Goal: Transaction & Acquisition: Purchase product/service

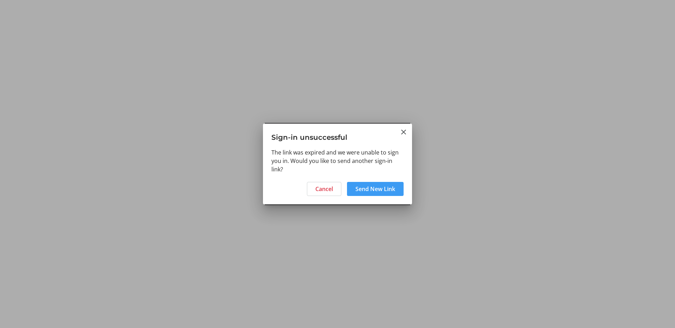
click at [380, 184] on span at bounding box center [375, 189] width 57 height 17
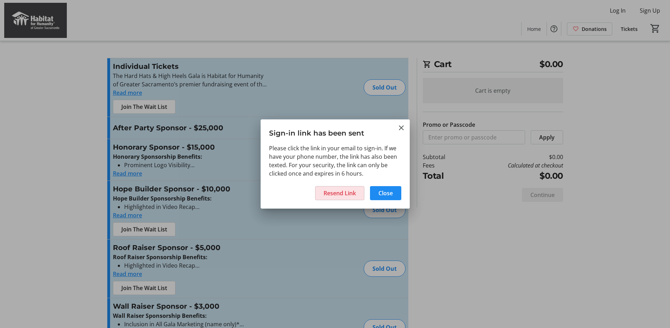
click at [342, 191] on span "Resend Link" at bounding box center [339, 193] width 32 height 8
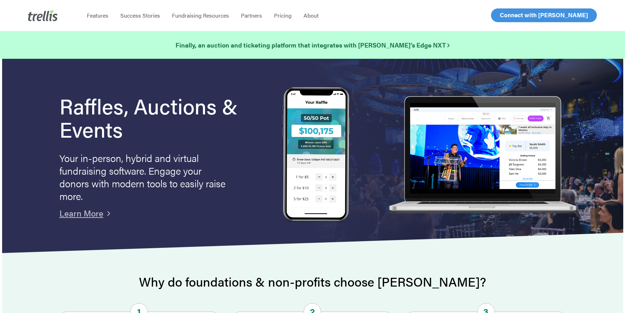
click at [503, 15] on span "Log In" at bounding box center [507, 15] width 17 height 8
